Goal: Find specific page/section: Find specific page/section

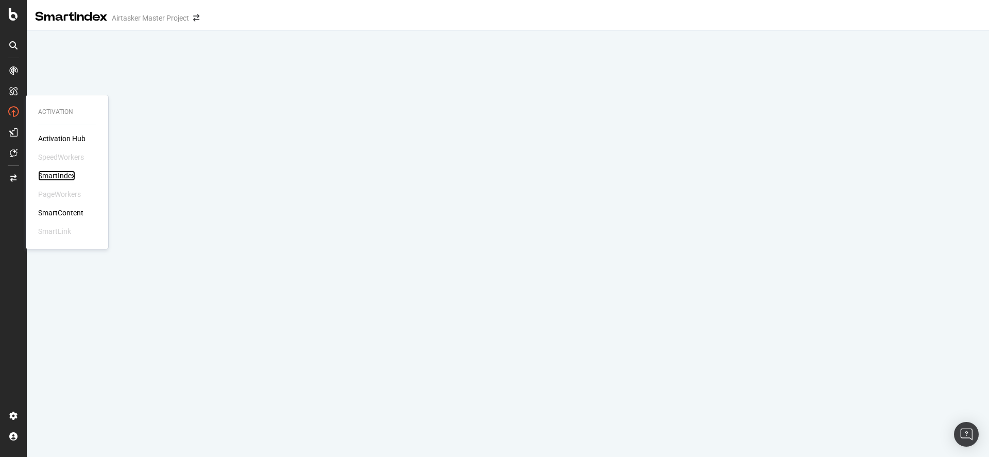
click at [54, 173] on div "SmartIndex" at bounding box center [56, 176] width 37 height 10
click at [59, 137] on div "Activation Hub" at bounding box center [61, 138] width 47 height 10
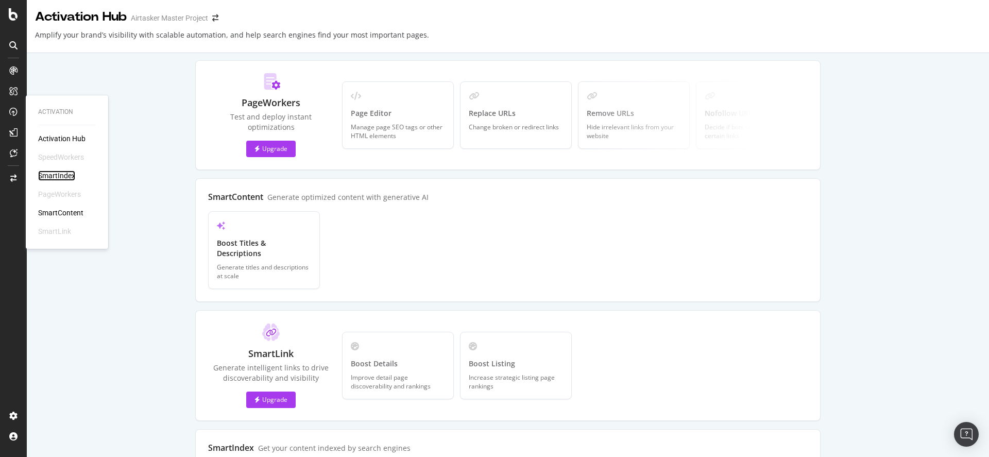
click at [61, 176] on div "SmartIndex" at bounding box center [56, 176] width 37 height 10
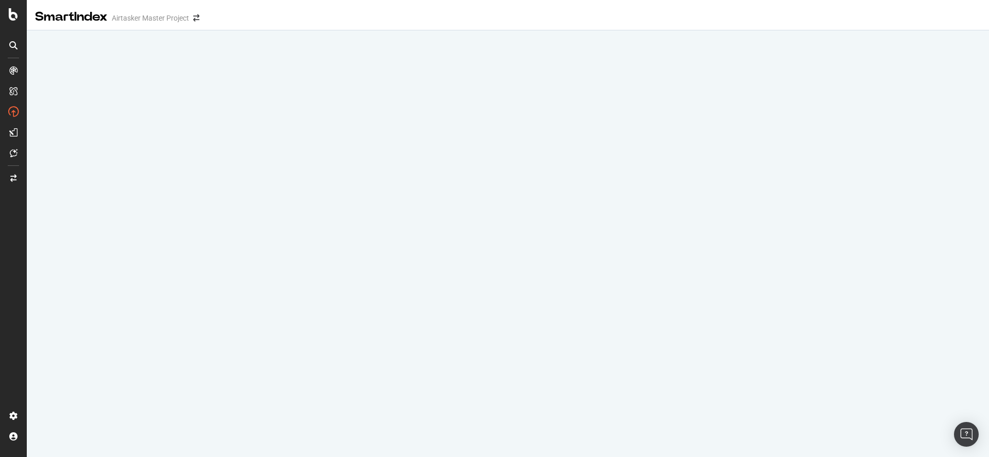
click at [335, 23] on div "SmartIndex Airtasker Master Project" at bounding box center [508, 13] width 963 height 26
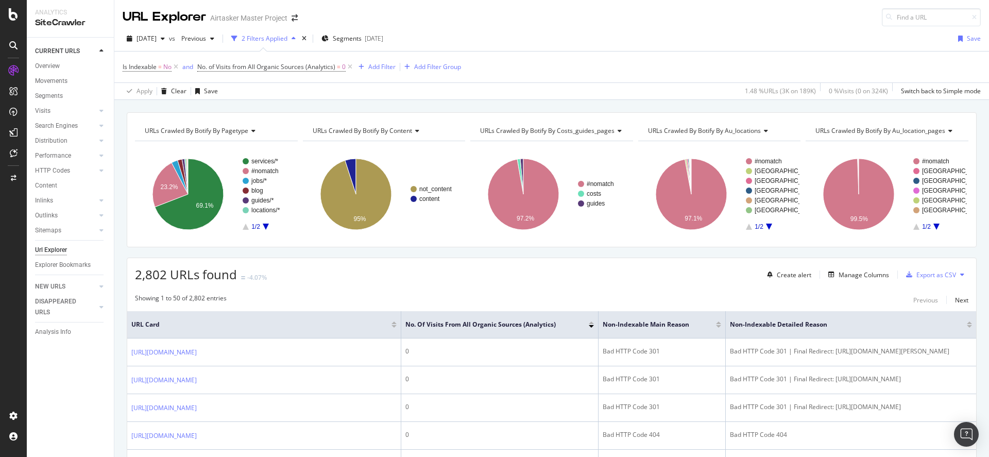
scroll to position [88, 0]
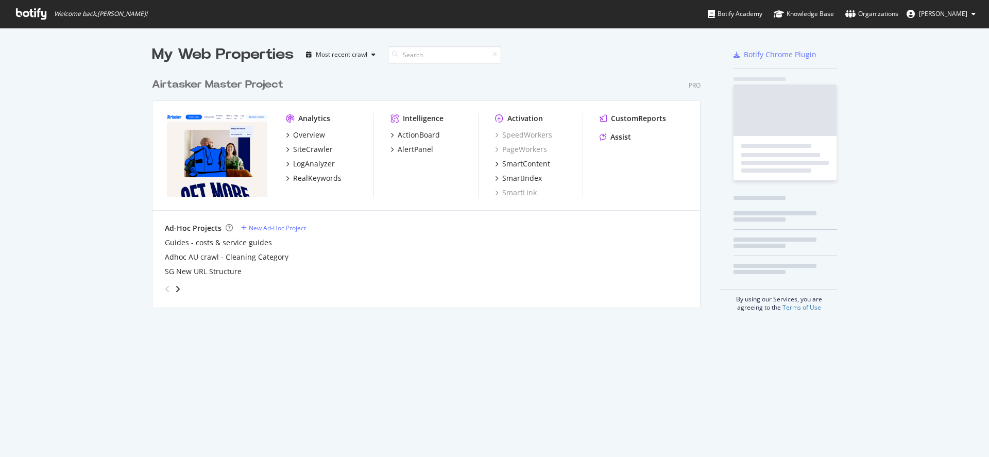
scroll to position [234, 549]
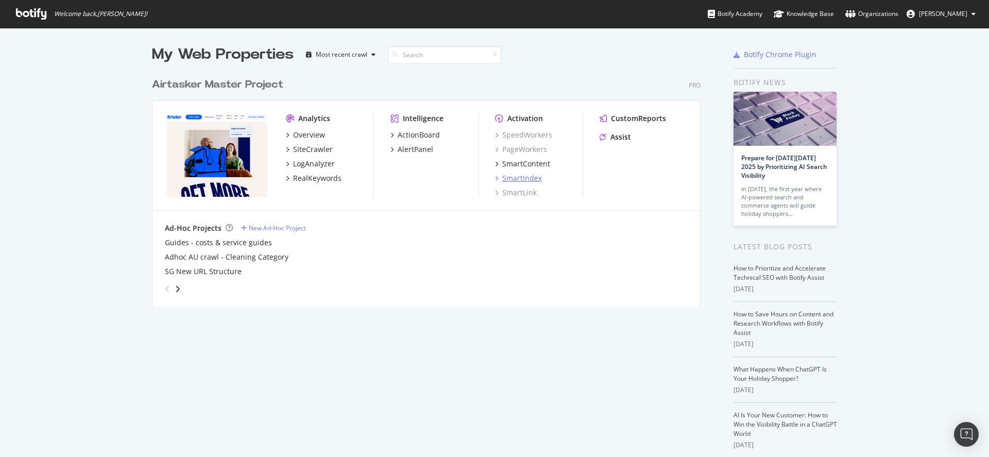
click at [524, 176] on div "SmartIndex" at bounding box center [522, 178] width 40 height 10
